Goal: Task Accomplishment & Management: Use online tool/utility

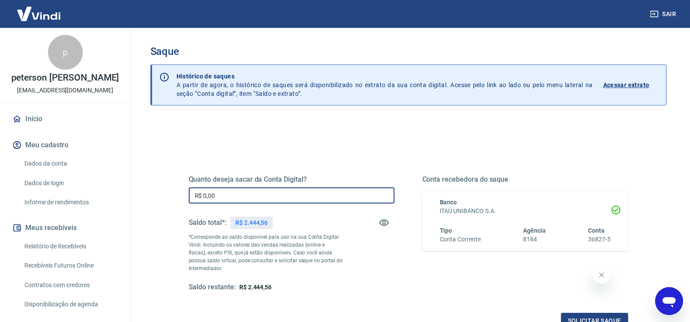
click at [284, 200] on input "R$ 0,00" at bounding box center [292, 196] width 206 height 16
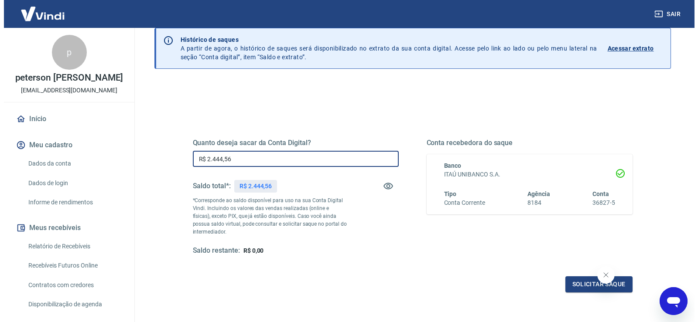
scroll to position [44, 0]
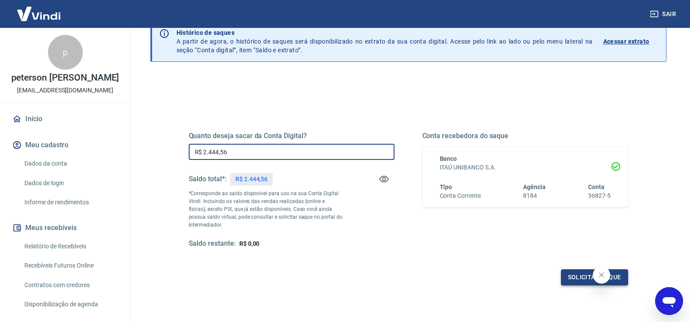
type input "R$ 2.444,56"
click at [570, 278] on button "Solicitar saque" at bounding box center [594, 278] width 67 height 16
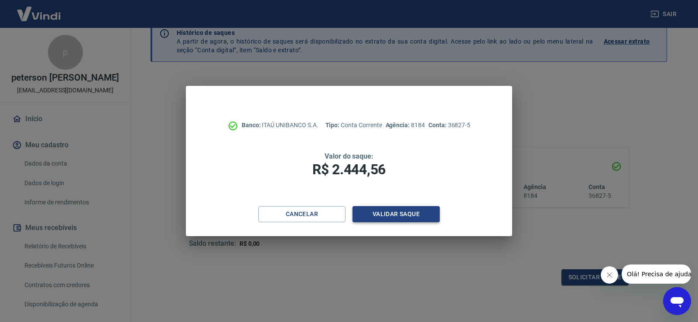
click at [394, 207] on button "Validar saque" at bounding box center [395, 214] width 87 height 16
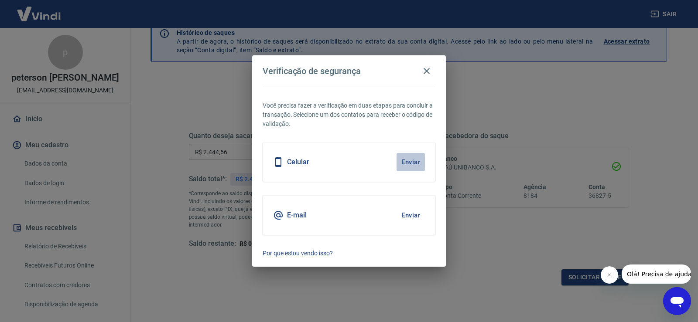
click at [410, 164] on button "Enviar" at bounding box center [410, 162] width 28 height 18
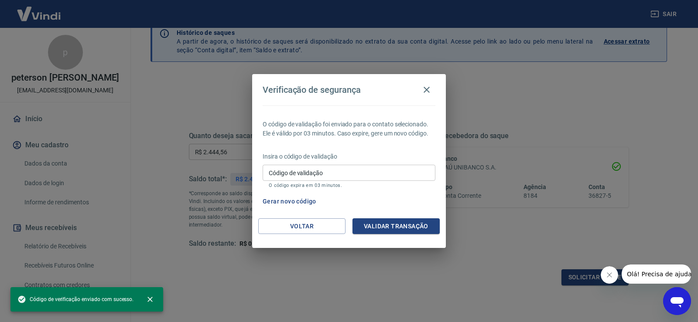
click at [302, 172] on input "Código de validação" at bounding box center [349, 173] width 173 height 16
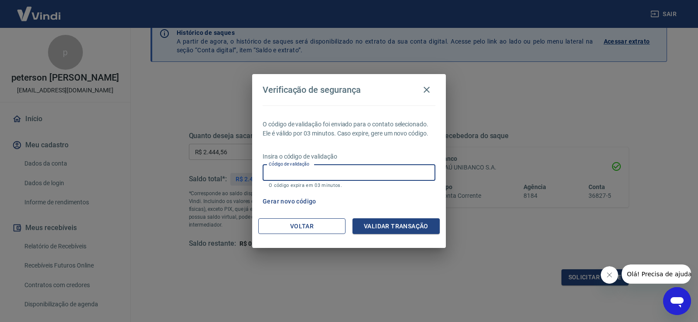
click at [317, 224] on button "Voltar" at bounding box center [301, 226] width 87 height 16
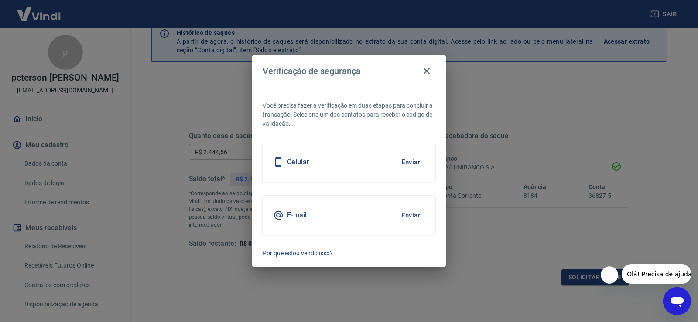
click at [410, 221] on button "Enviar" at bounding box center [410, 215] width 28 height 18
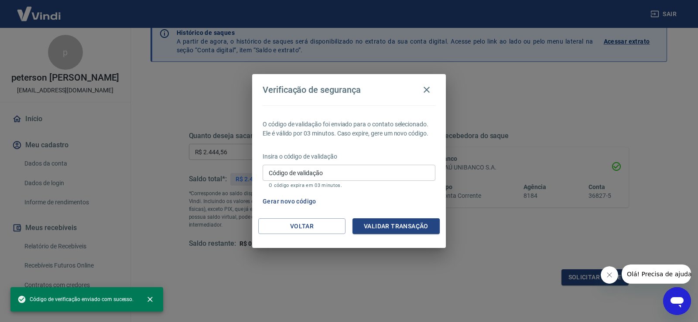
click at [297, 171] on input "Código de validação" at bounding box center [349, 173] width 173 height 16
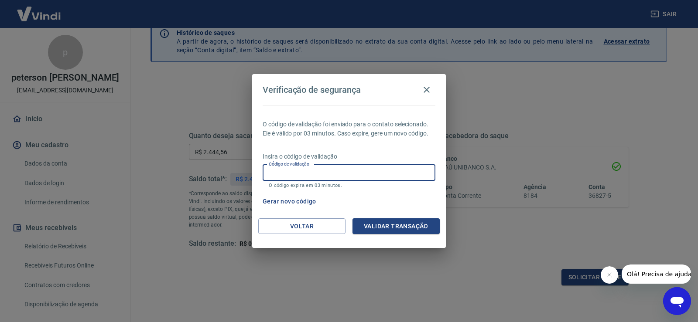
paste input "626684"
type input "626684"
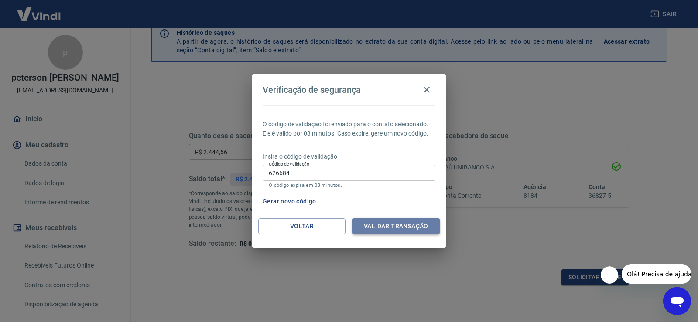
click at [384, 225] on button "Validar transação" at bounding box center [395, 226] width 87 height 16
